Goal: Information Seeking & Learning: Learn about a topic

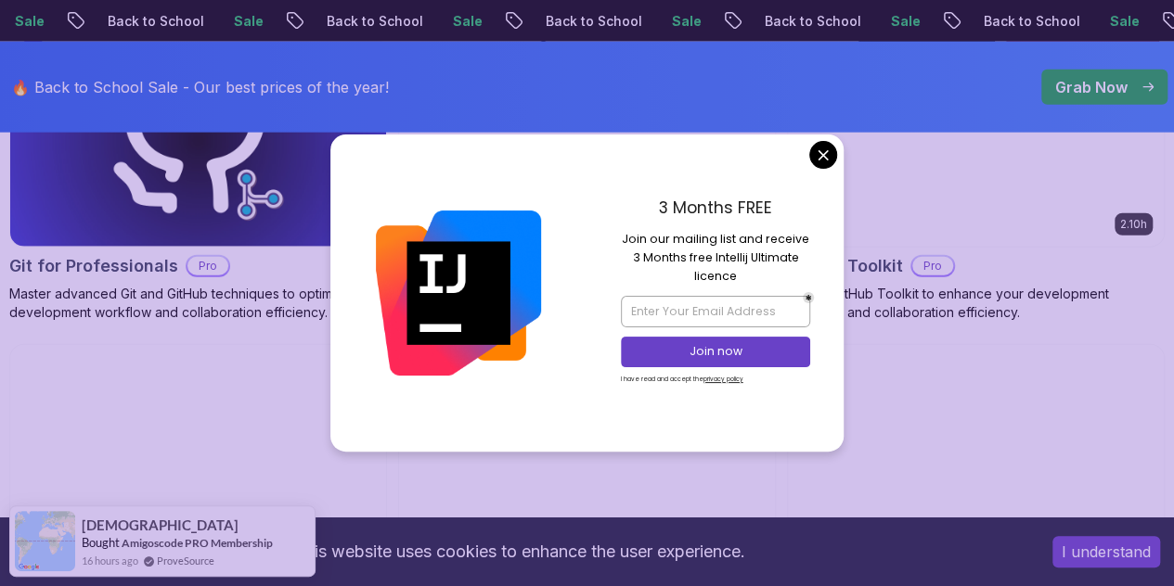
scroll to position [2330, 0]
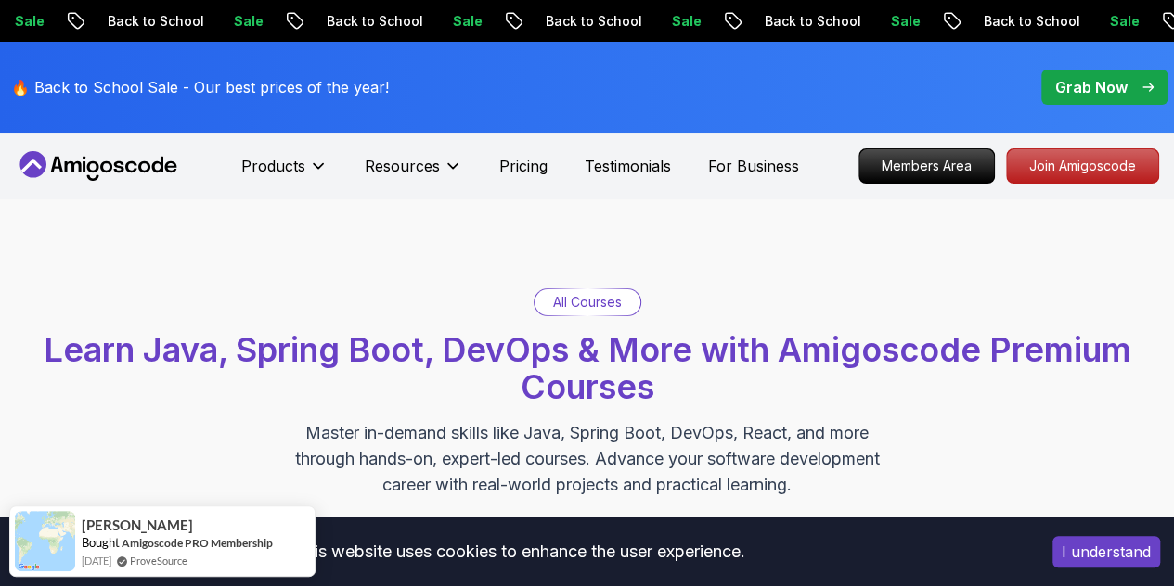
scroll to position [177, 0]
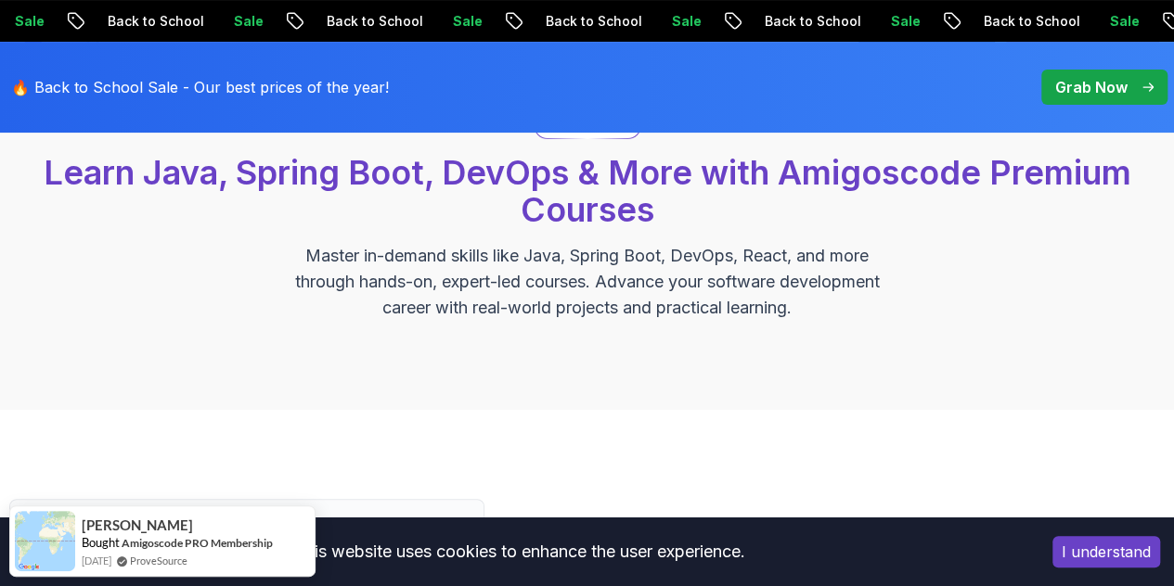
click at [1073, 547] on button "I understand" at bounding box center [1106, 552] width 108 height 32
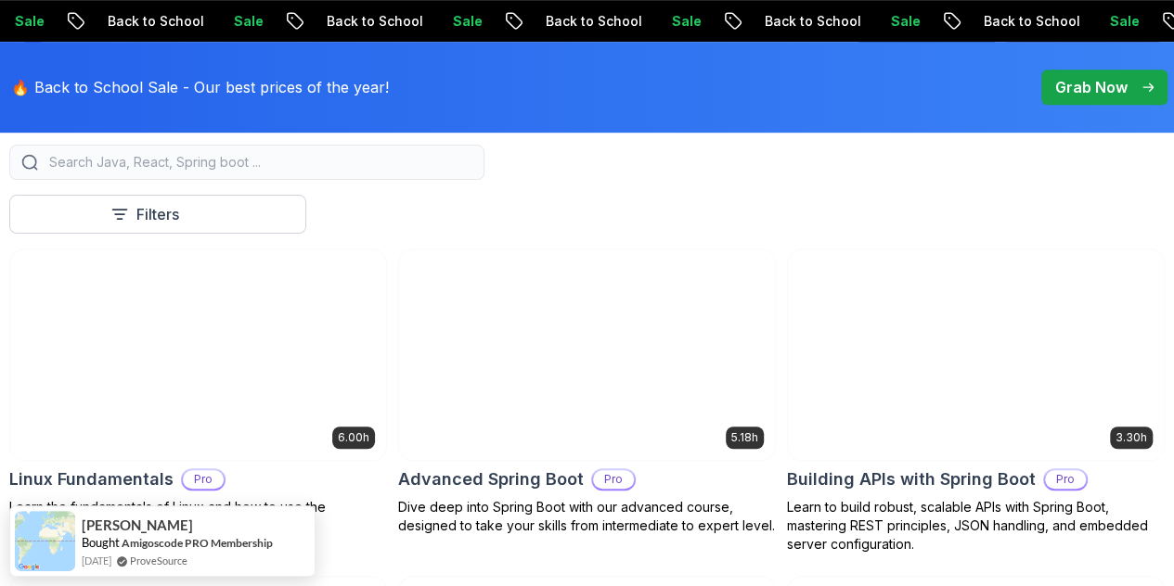
scroll to position [545, 0]
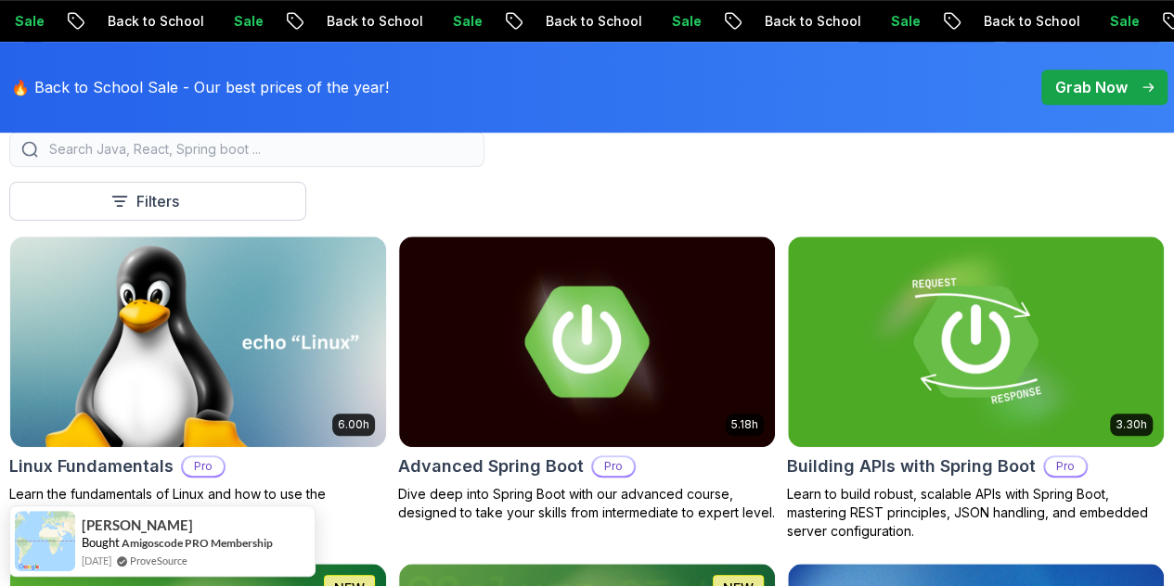
click at [461, 157] on input "search" at bounding box center [258, 149] width 427 height 19
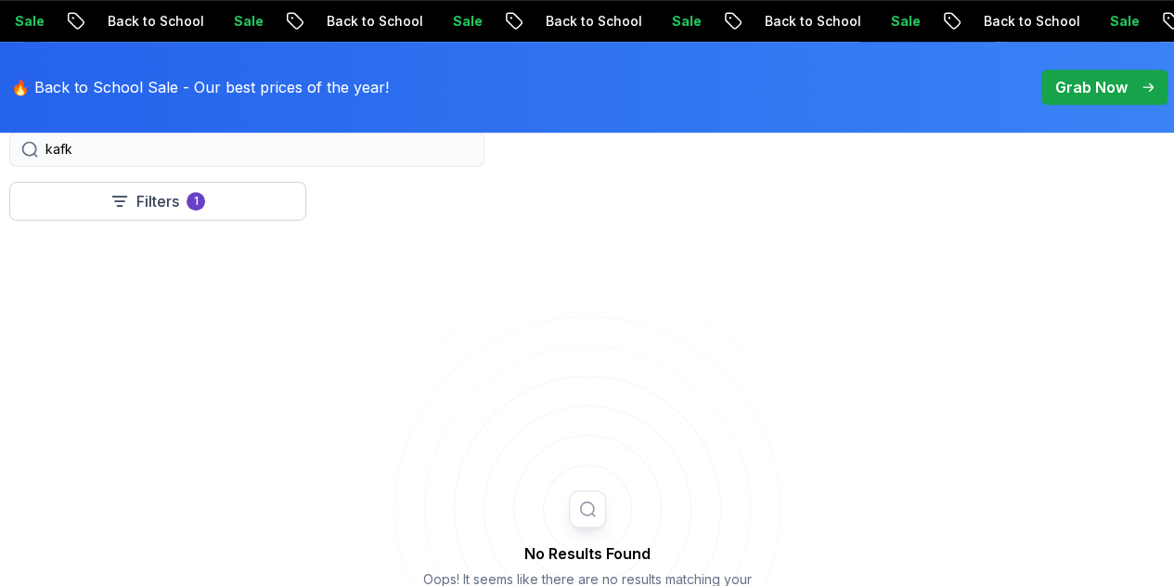
type input "[PERSON_NAME]"
